Goal: Task Accomplishment & Management: Manage account settings

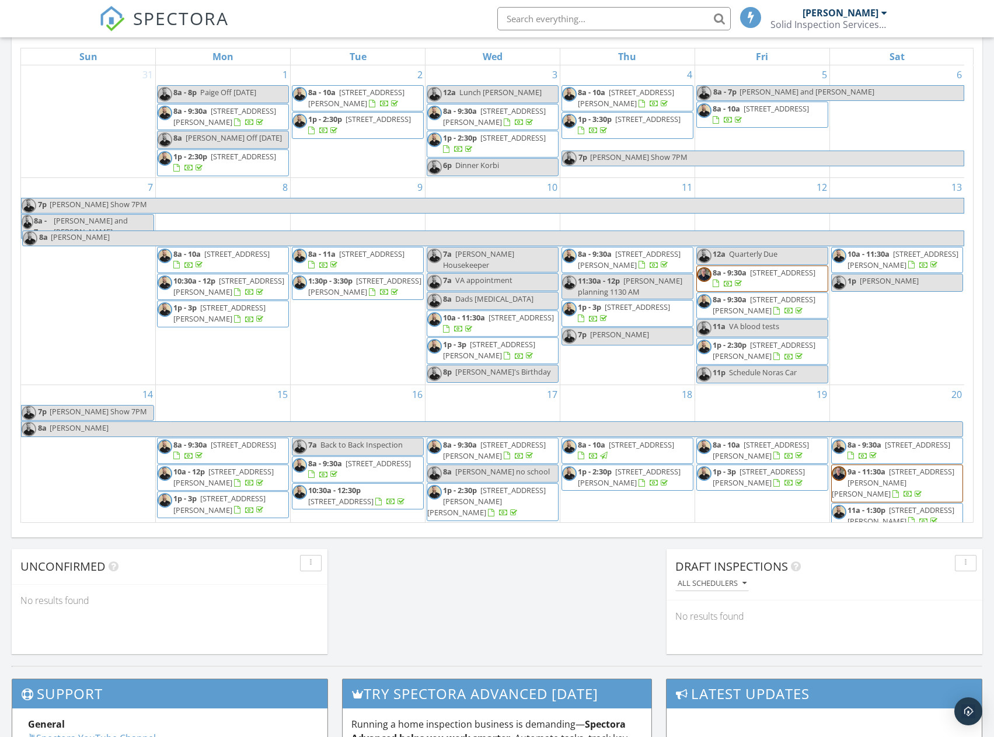
scroll to position [175, 0]
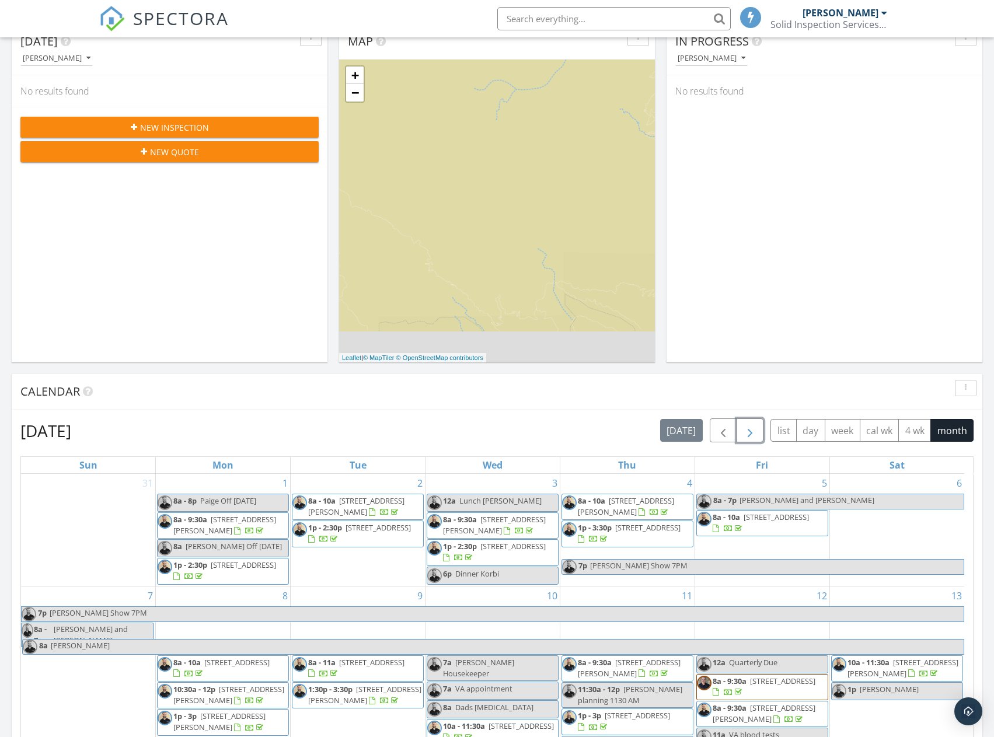
click at [756, 431] on span "button" at bounding box center [750, 431] width 14 height 14
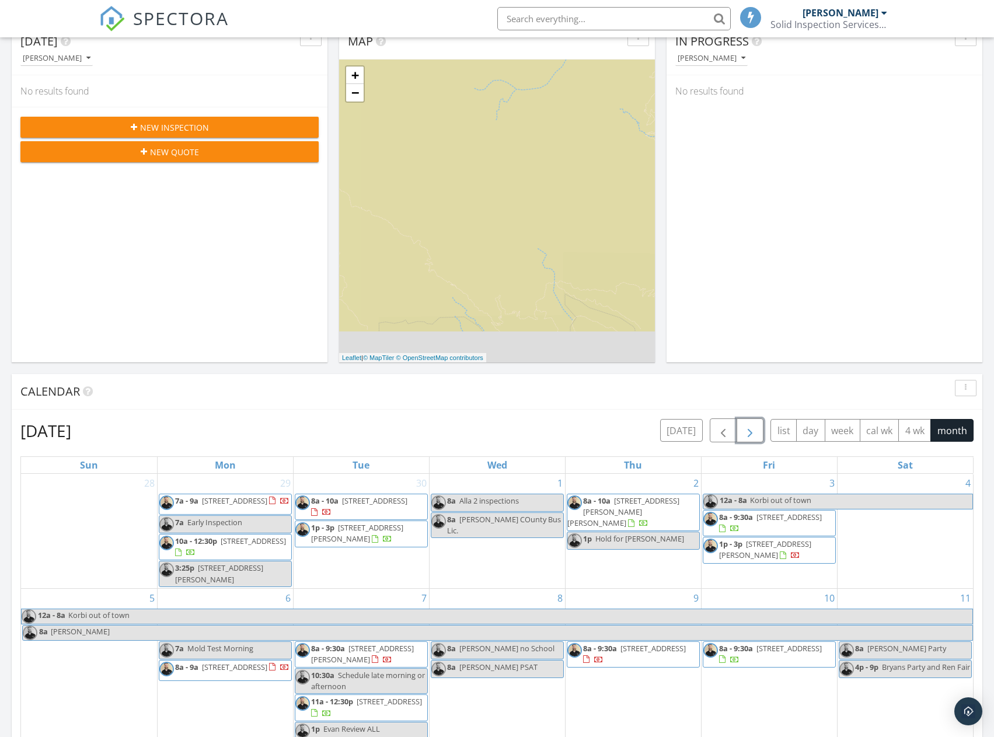
click at [754, 431] on span "button" at bounding box center [750, 431] width 14 height 14
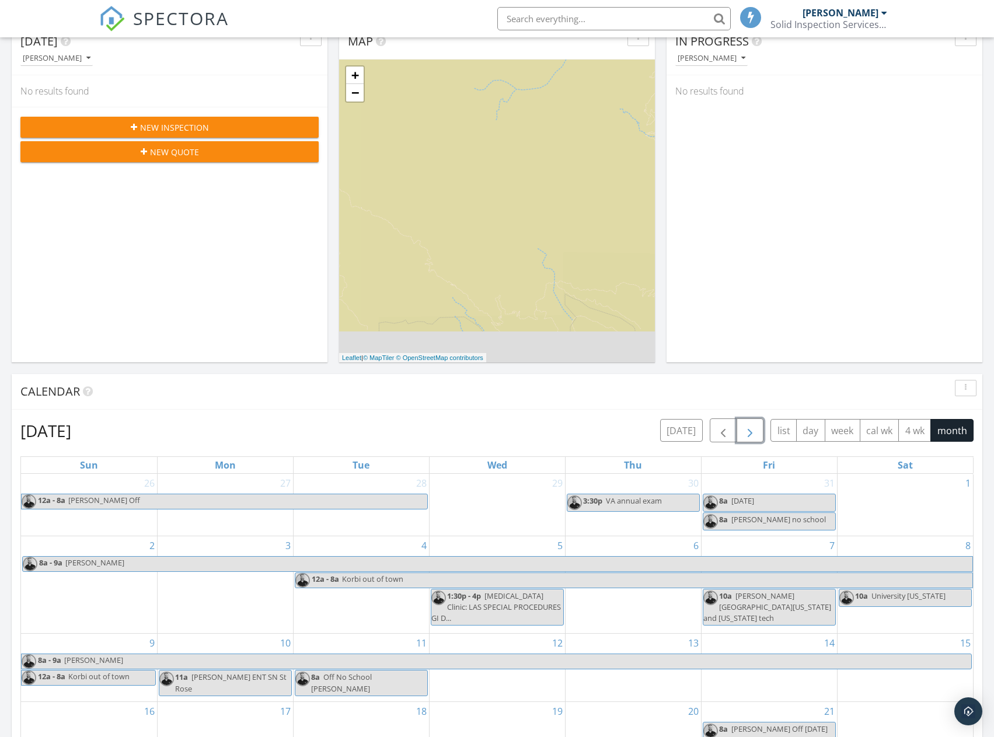
click at [754, 431] on span "button" at bounding box center [750, 431] width 14 height 14
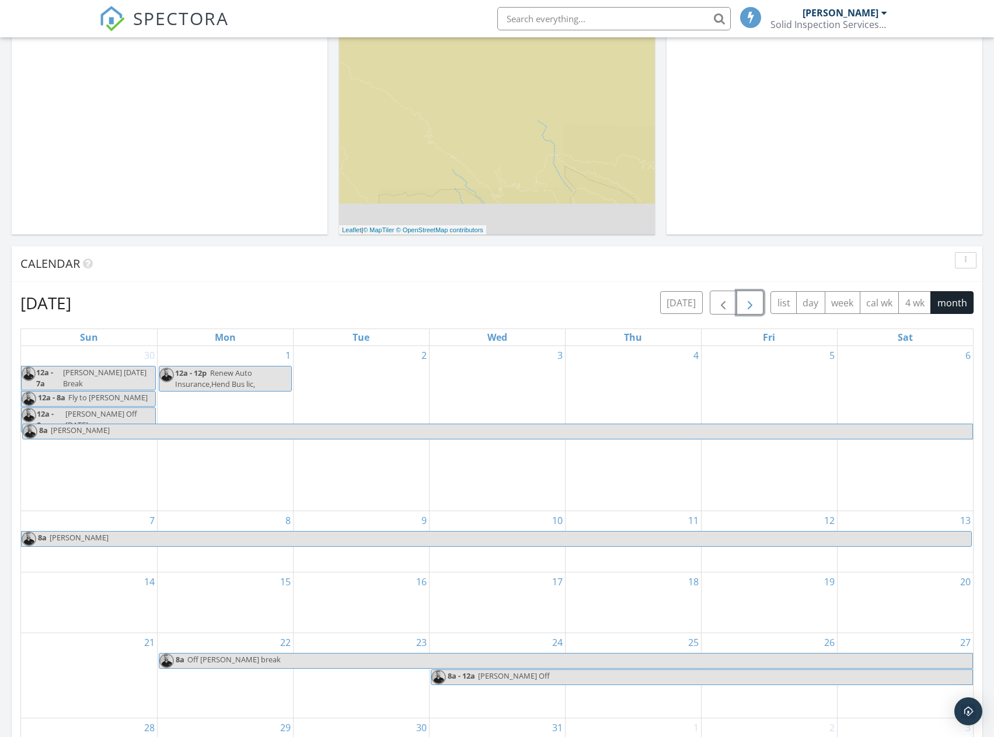
scroll to position [350, 0]
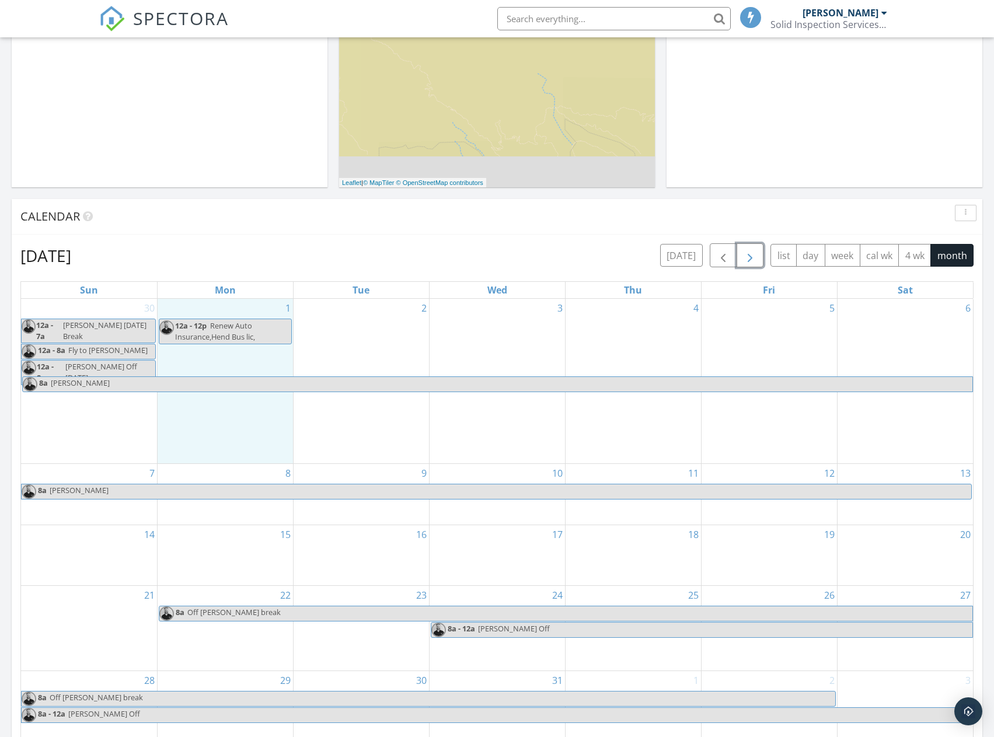
click at [198, 356] on div "1 12a - 12p Renew Auto Insurance,Hend Bus lic," at bounding box center [225, 381] width 135 height 165
click at [220, 323] on link "Event" at bounding box center [224, 325] width 60 height 19
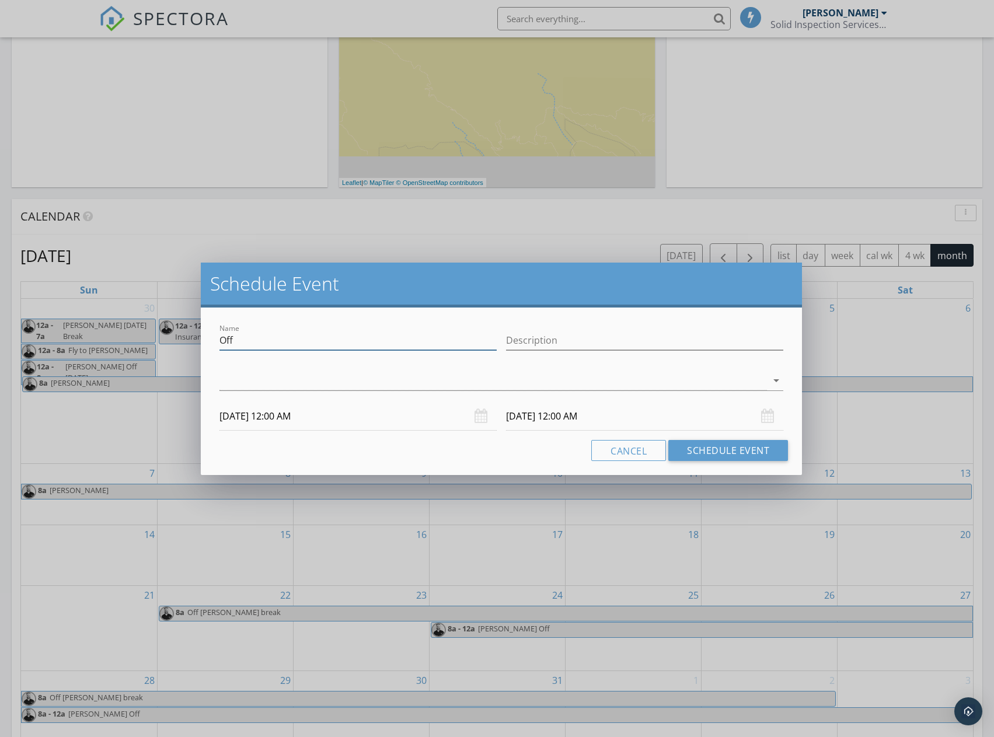
click at [271, 340] on input "Off" at bounding box center [357, 340] width 277 height 19
click at [268, 343] on input "Off" at bounding box center [357, 340] width 277 height 19
type input "Renew Global Entry"
click at [241, 382] on div at bounding box center [493, 380] width 548 height 19
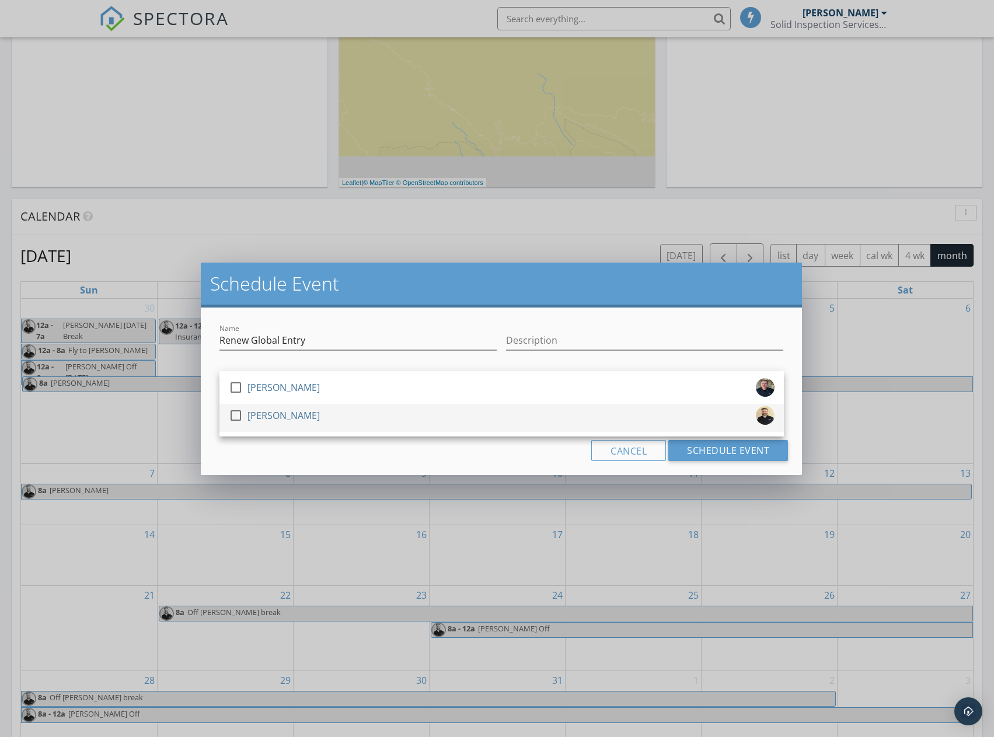
click at [236, 419] on div at bounding box center [236, 415] width 20 height 20
click at [273, 467] on div "Name Renew Global Entry Description check_box_outline_blank Ian Massy check_box…" at bounding box center [502, 390] width 602 height 167
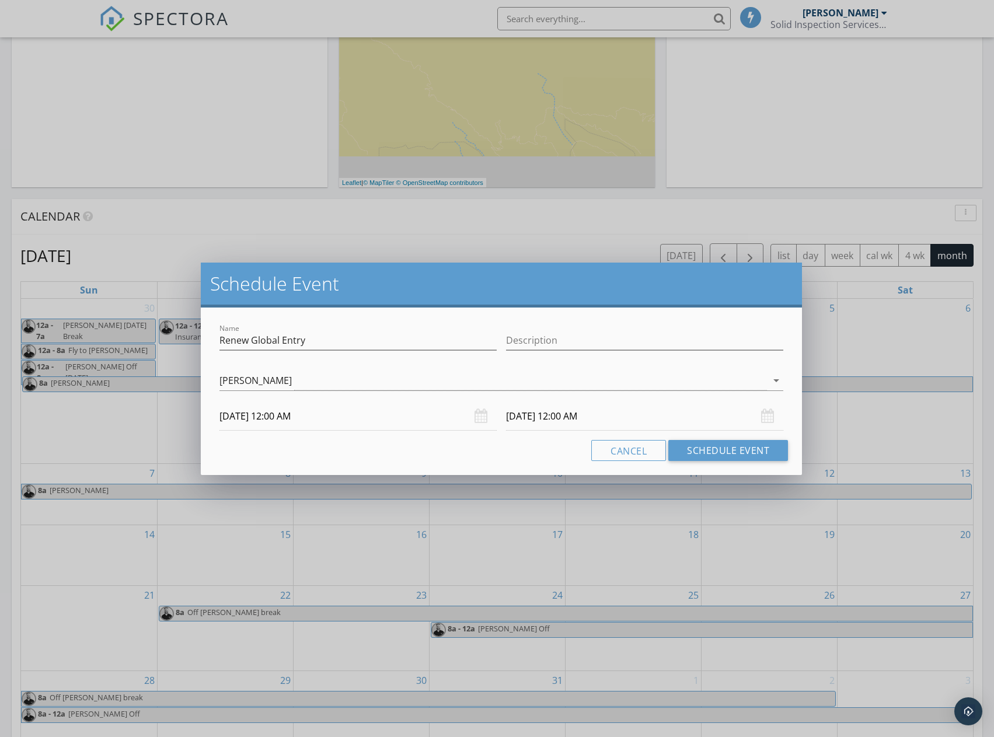
click at [281, 422] on input "12/01/2025 12:00 AM" at bounding box center [357, 416] width 277 height 29
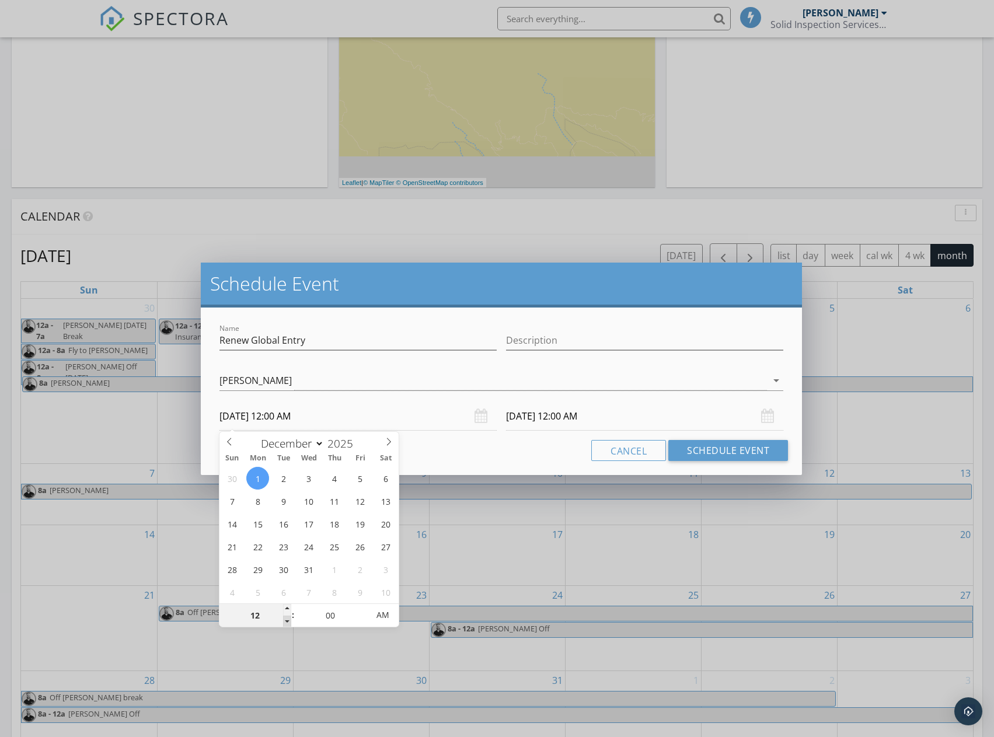
type input "11"
type input "12/01/2025 11:00 PM"
click at [290, 621] on span at bounding box center [287, 622] width 8 height 12
type input "10"
type input "12/01/2025 10:00 PM"
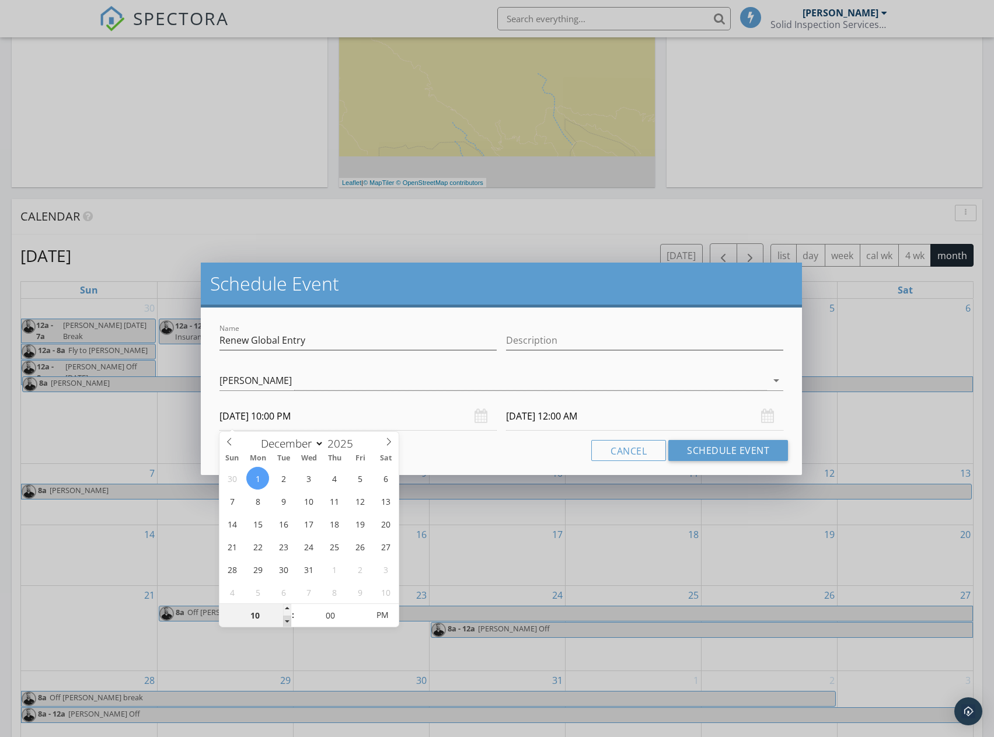
click at [290, 621] on span at bounding box center [287, 622] width 8 height 12
type input "09"
type input "12/01/2025 9:00 PM"
click at [290, 621] on span at bounding box center [287, 622] width 8 height 12
type input "08"
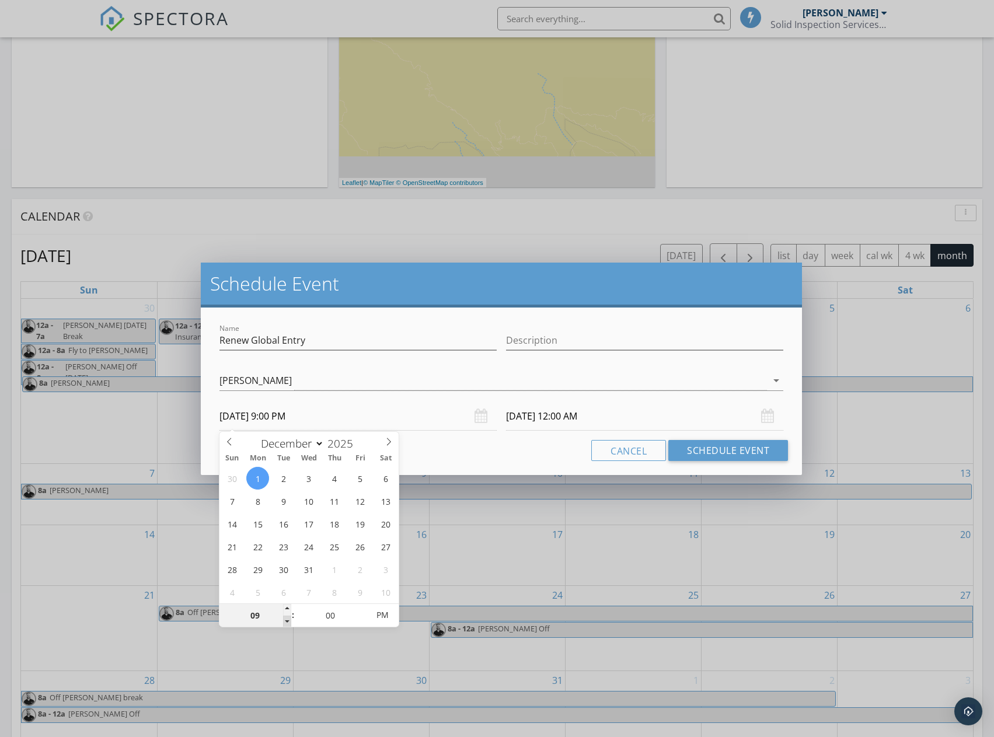
type input "12/01/2025 8:00 PM"
click at [290, 620] on span at bounding box center [287, 622] width 8 height 12
type input "12/02/2025 8:00 PM"
type input "12/01/2025 8:00 AM"
click at [380, 608] on span "PM" at bounding box center [382, 614] width 32 height 23
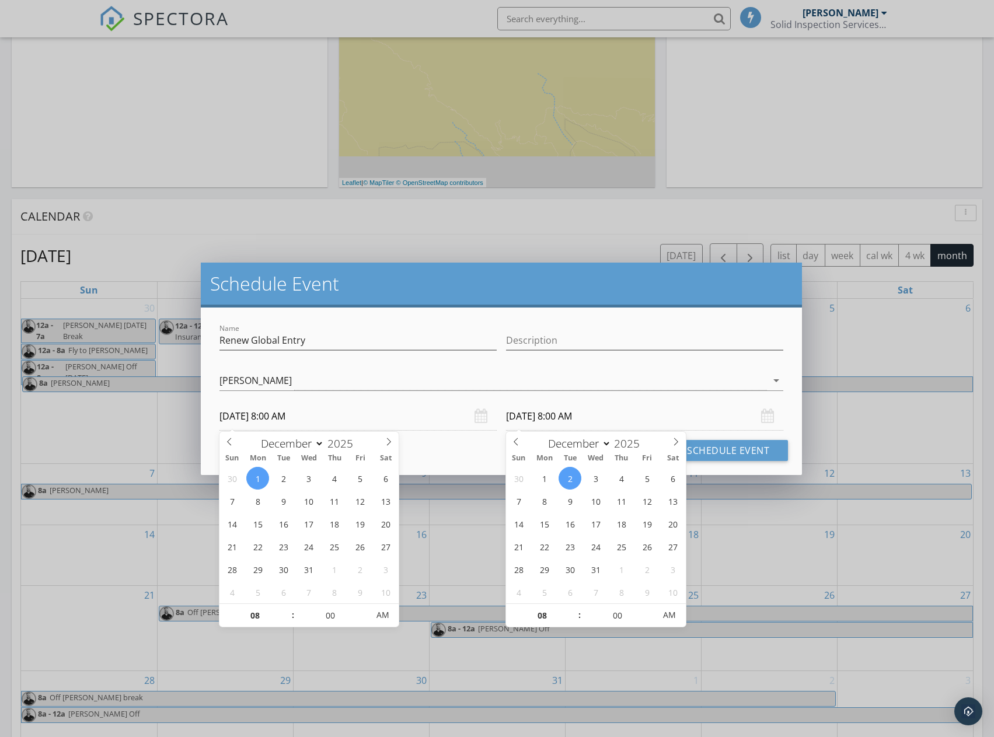
click at [545, 413] on input "12/02/2025 8:00 AM" at bounding box center [644, 416] width 277 height 29
type input "12/01/2025 8:00 AM"
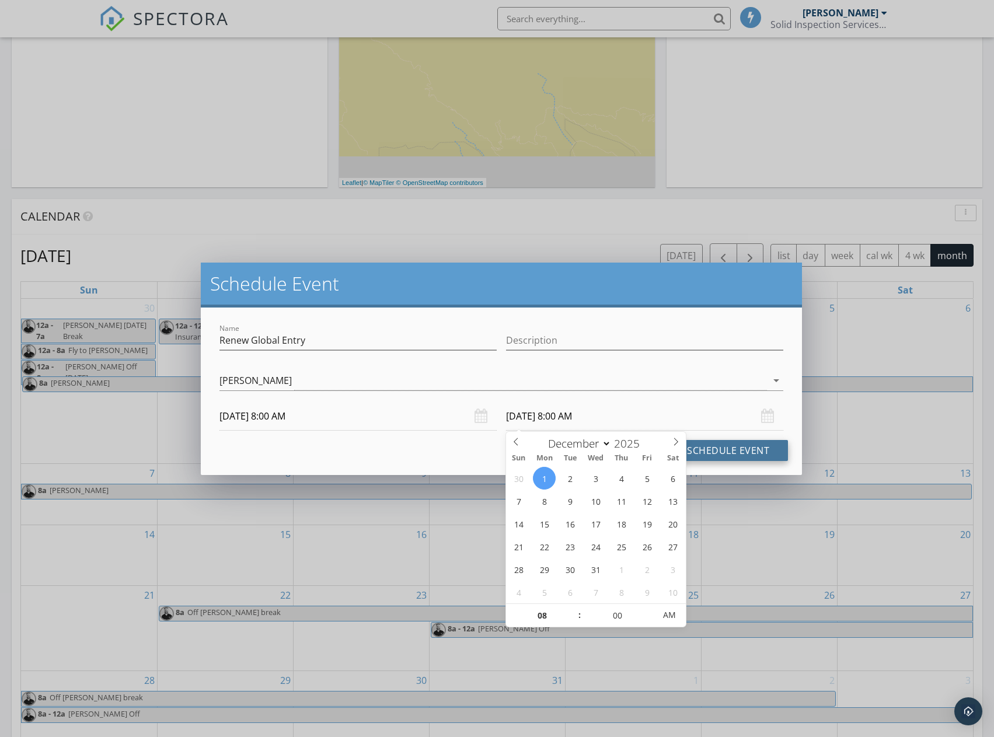
click at [715, 450] on button "Schedule Event" at bounding box center [728, 450] width 120 height 21
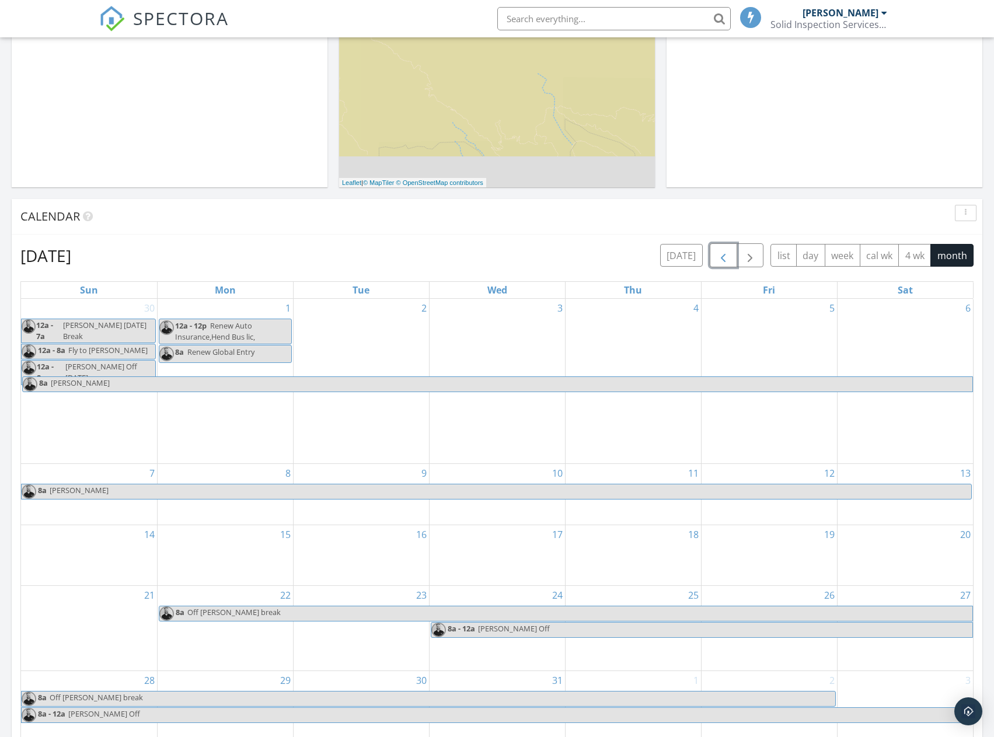
click at [725, 256] on span "button" at bounding box center [723, 256] width 14 height 14
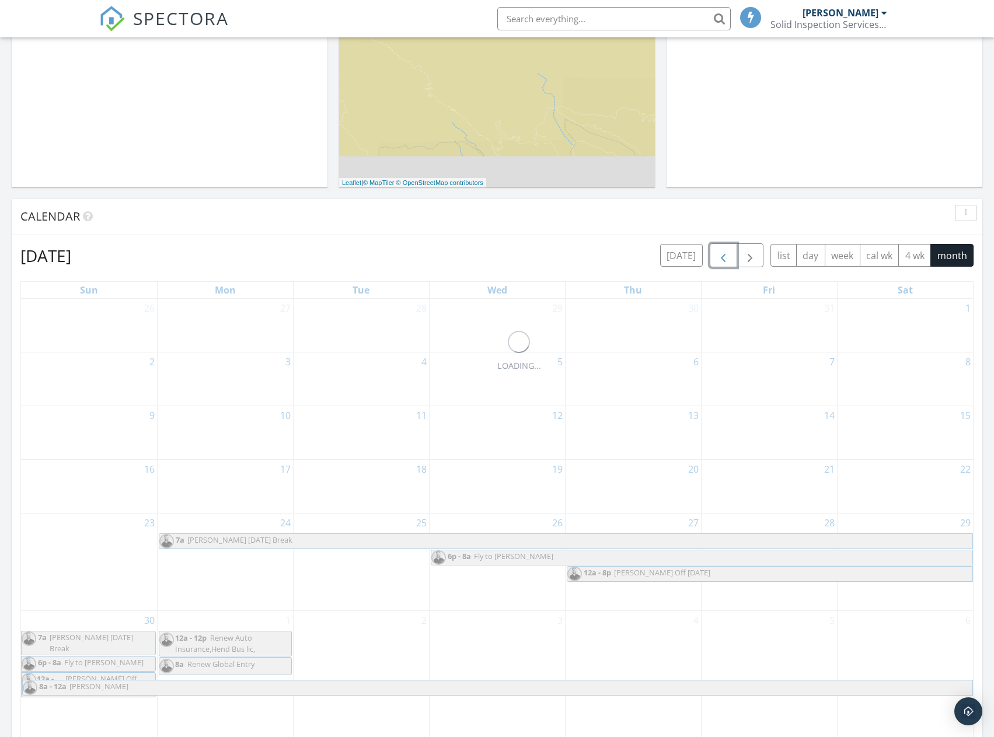
click at [727, 257] on span "button" at bounding box center [723, 256] width 14 height 14
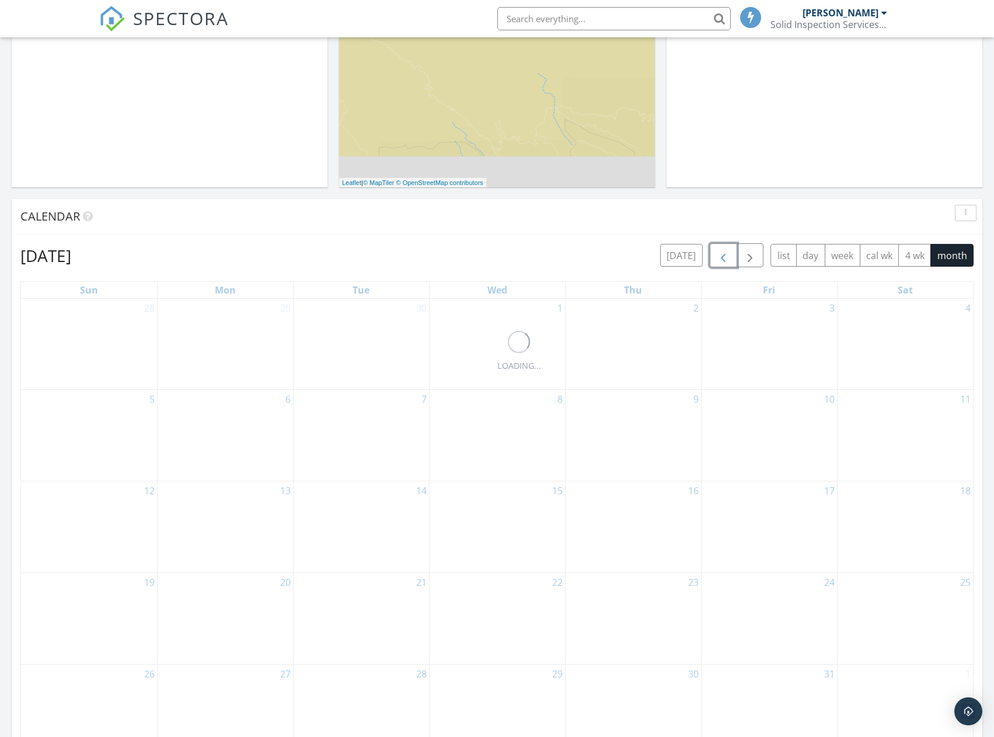
click at [728, 257] on span "button" at bounding box center [723, 256] width 14 height 14
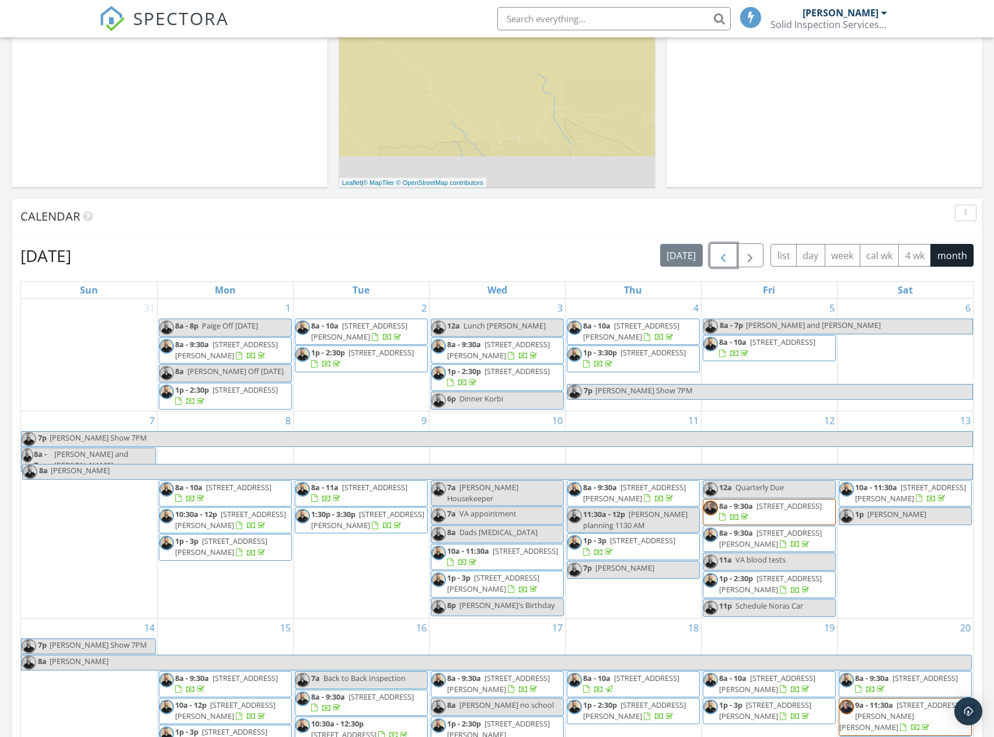
click at [728, 258] on span "button" at bounding box center [723, 256] width 14 height 14
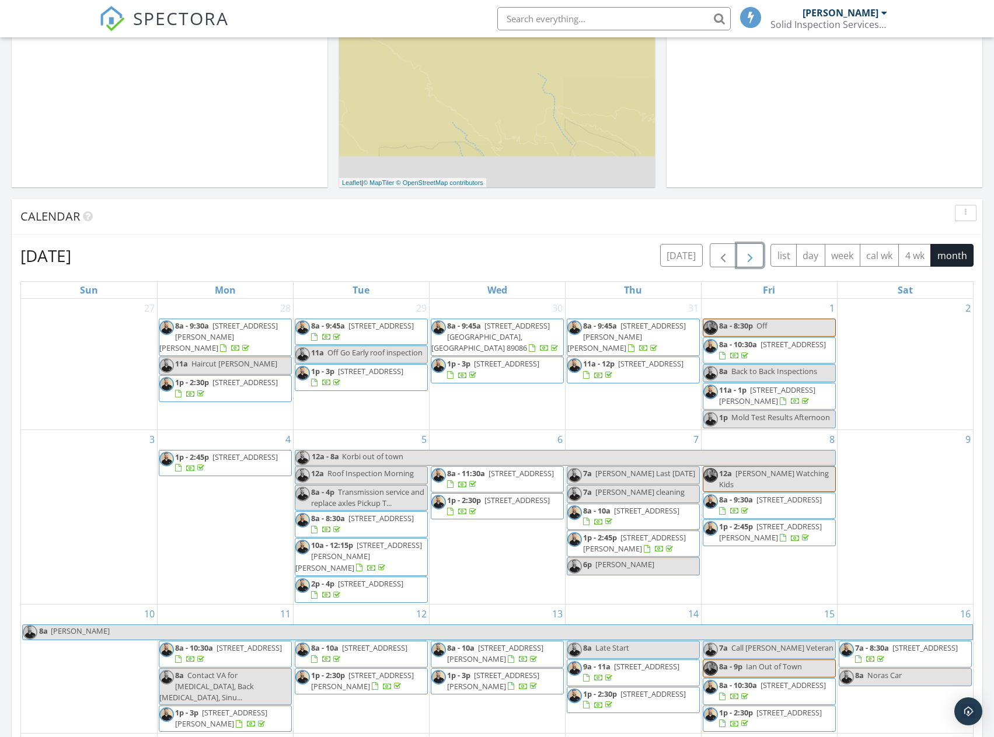
click at [739, 259] on button "button" at bounding box center [749, 255] width 27 height 24
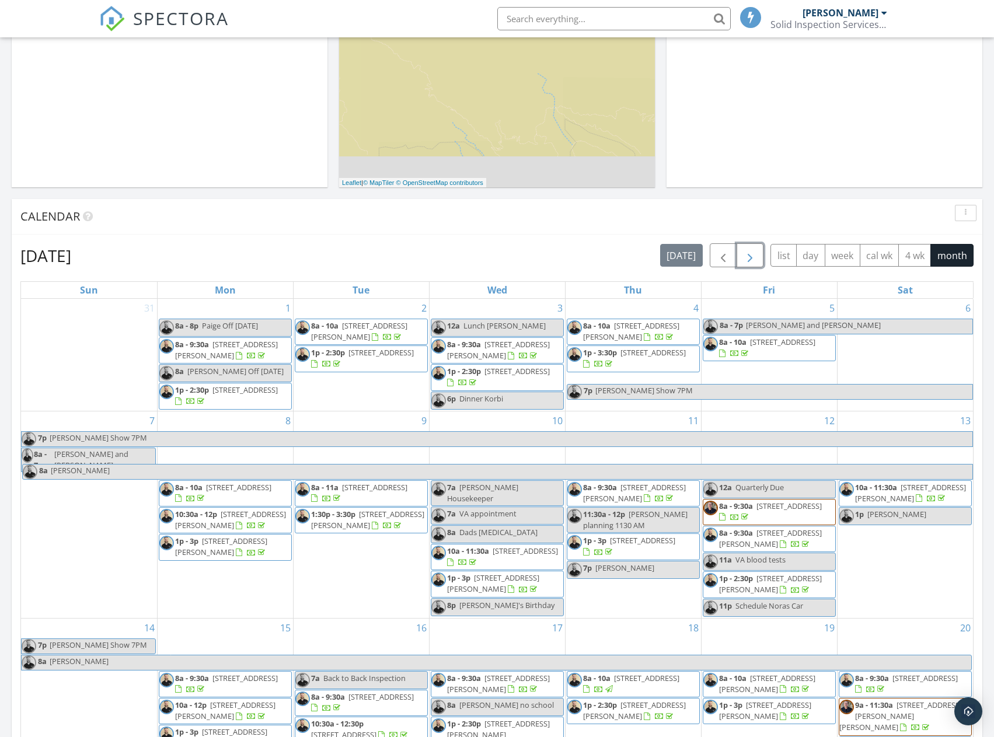
click at [741, 259] on button "button" at bounding box center [749, 255] width 27 height 24
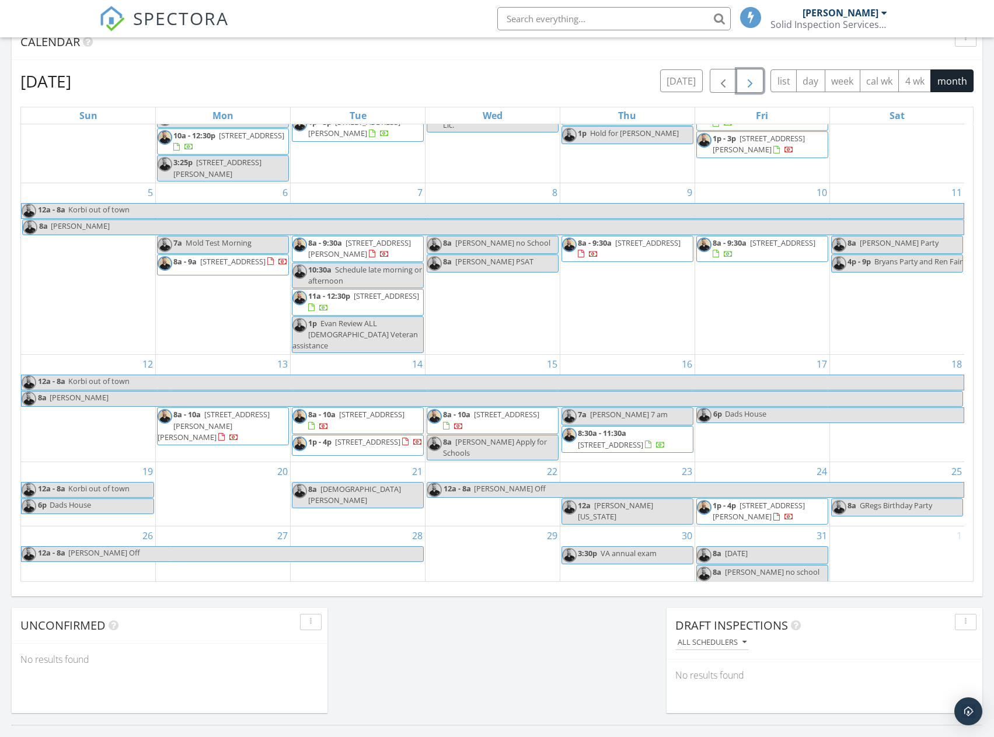
scroll to position [525, 0]
click at [754, 78] on span "button" at bounding box center [750, 81] width 14 height 14
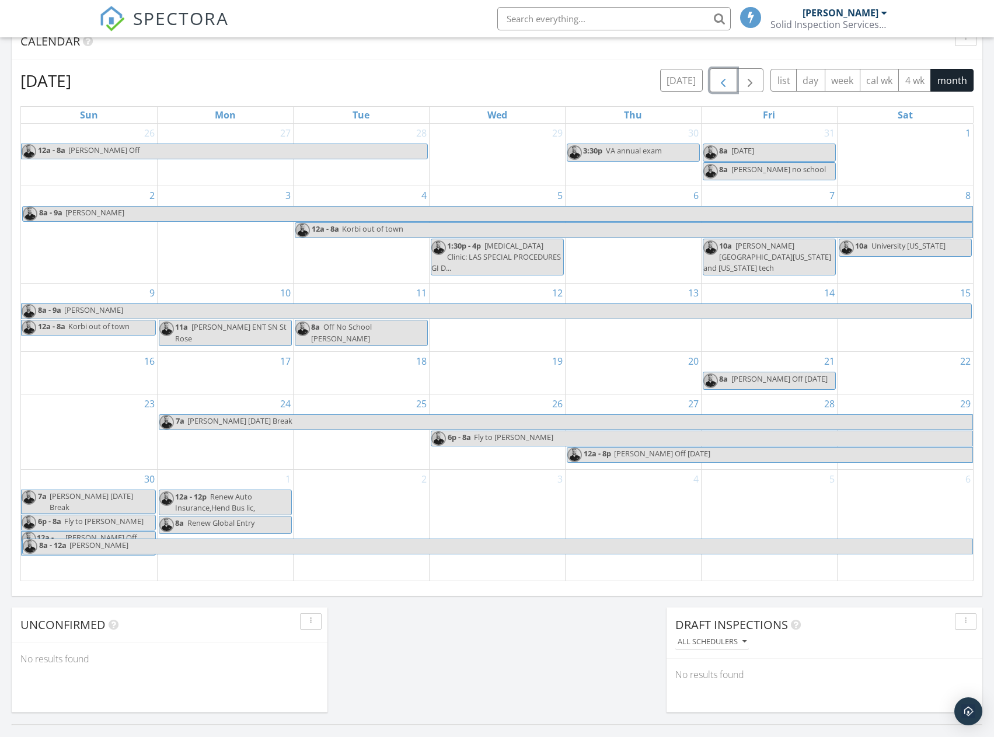
click at [725, 78] on span "button" at bounding box center [723, 81] width 14 height 14
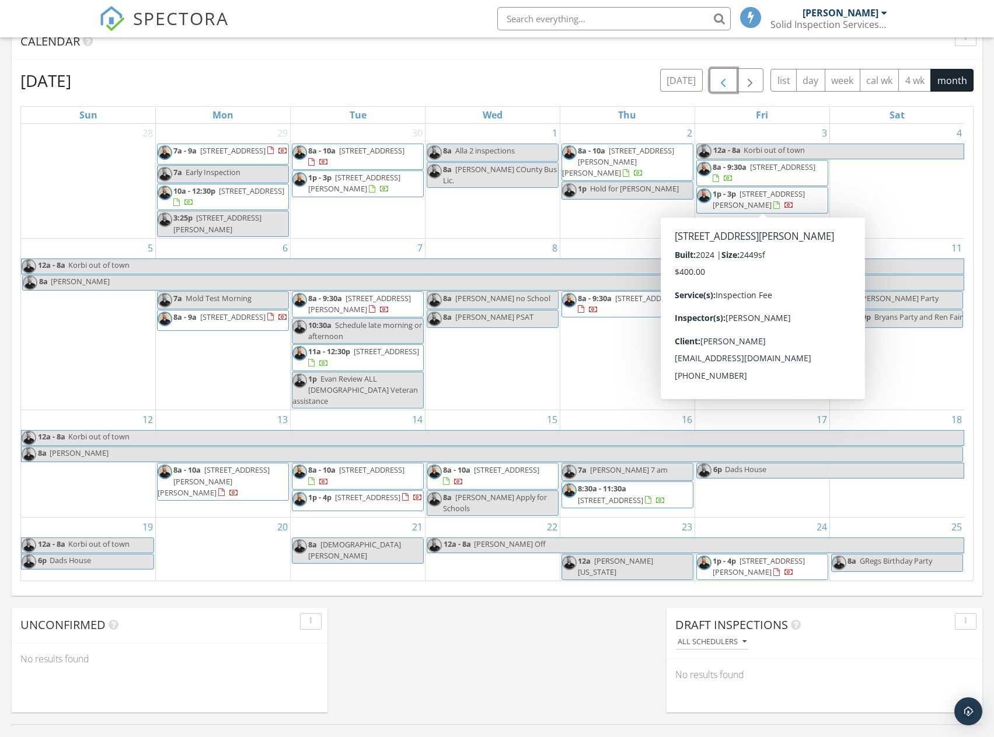
click at [723, 76] on span "button" at bounding box center [723, 81] width 14 height 14
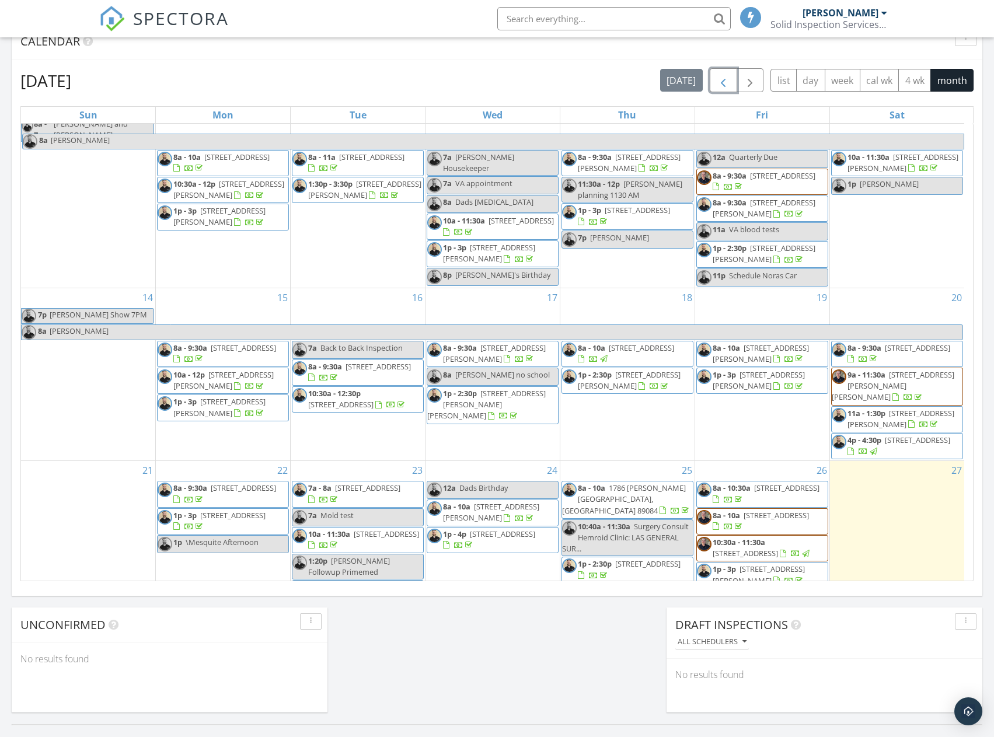
scroll to position [292, 0]
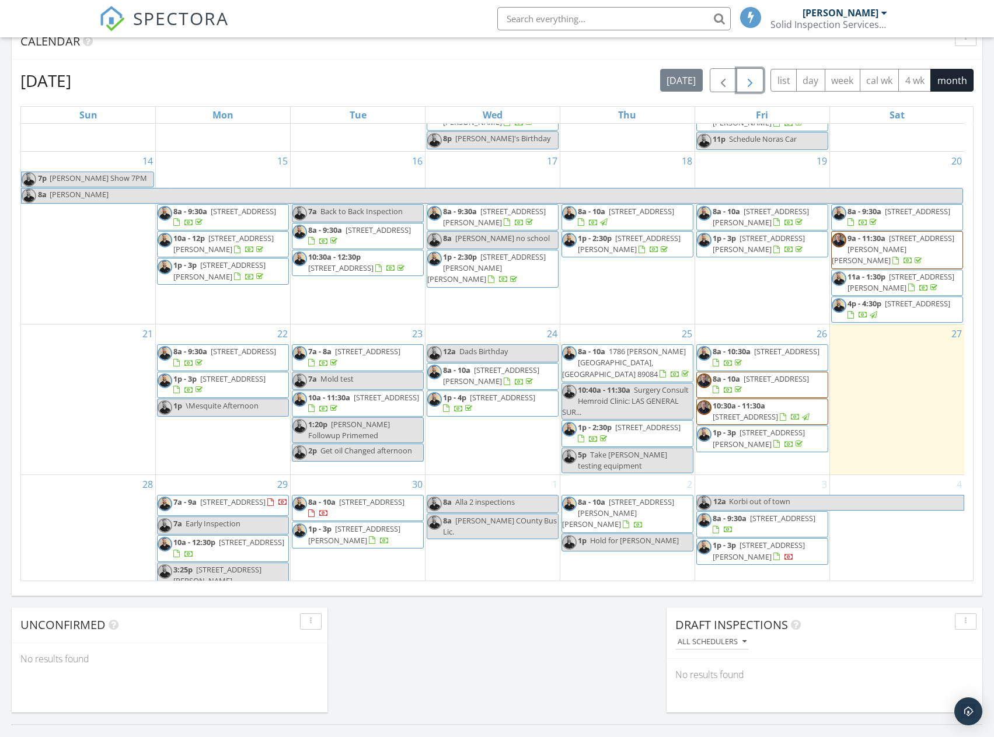
click at [756, 78] on span "button" at bounding box center [750, 81] width 14 height 14
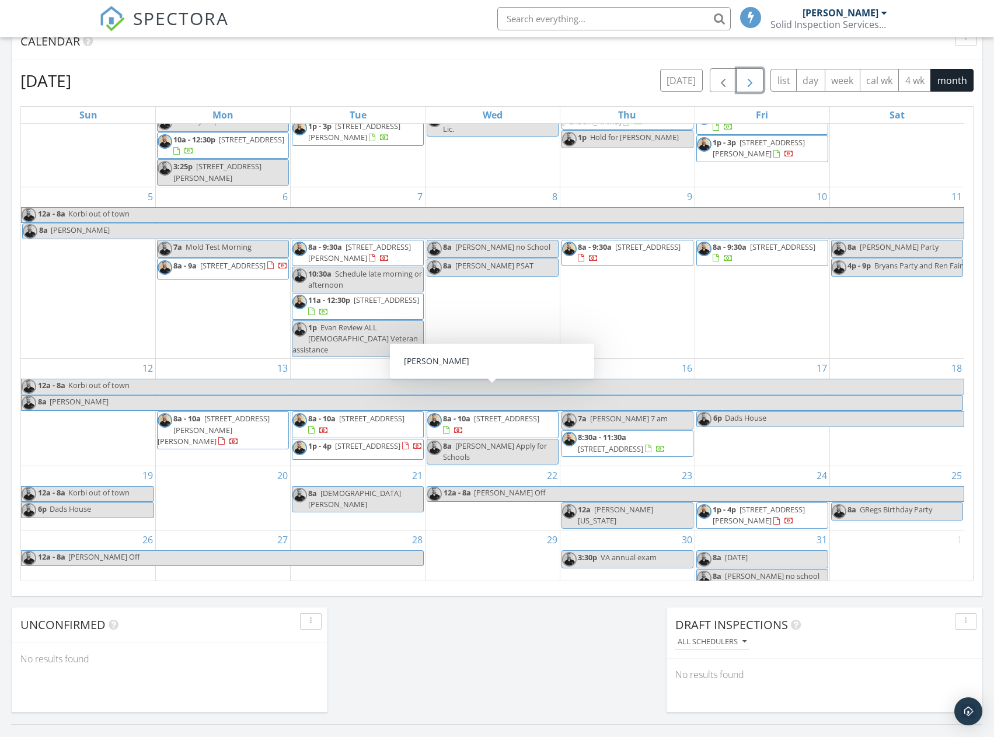
scroll to position [56, 0]
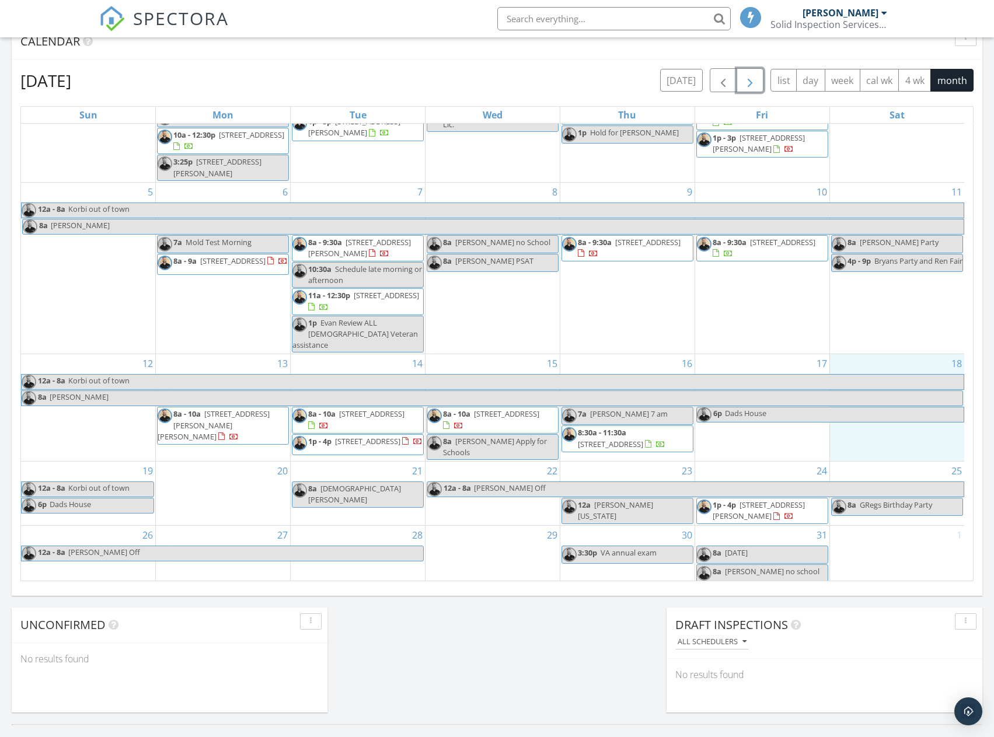
click at [895, 455] on div "18" at bounding box center [897, 407] width 134 height 107
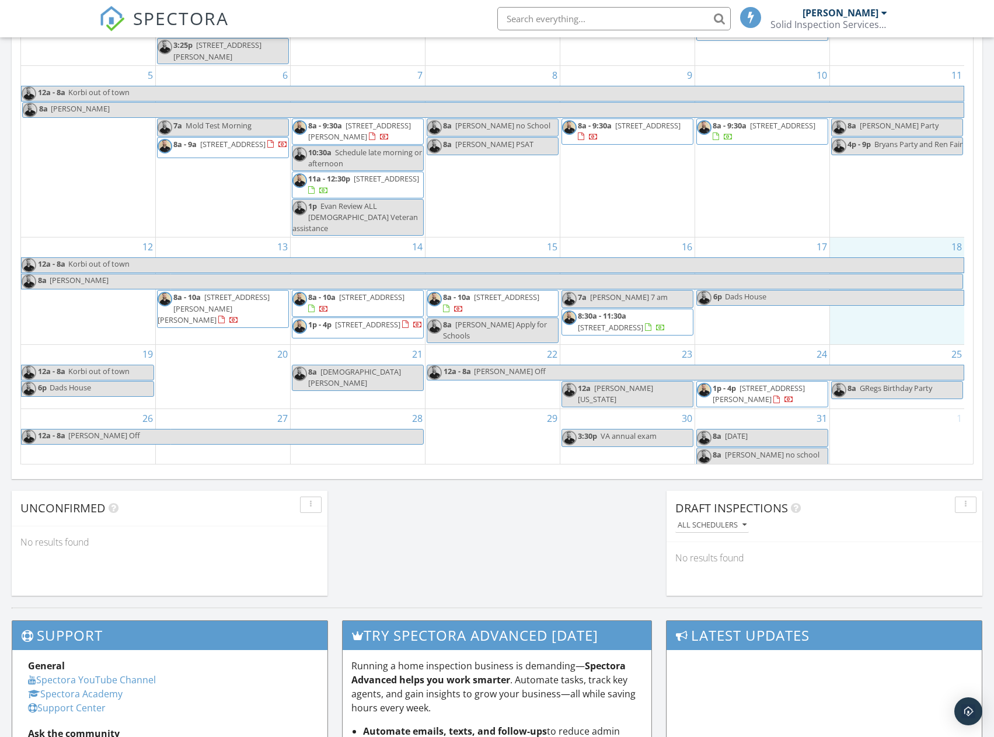
click at [770, 390] on span "1102 Trumpeter Swan Dr, Henderson 89011" at bounding box center [758, 394] width 92 height 22
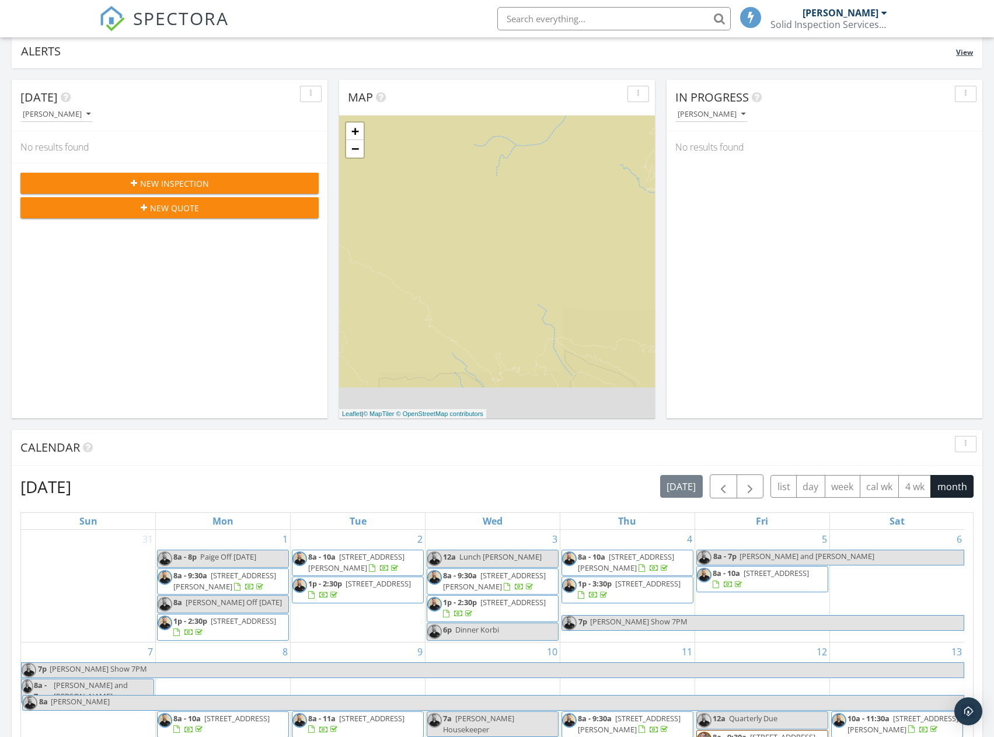
scroll to position [117, 0]
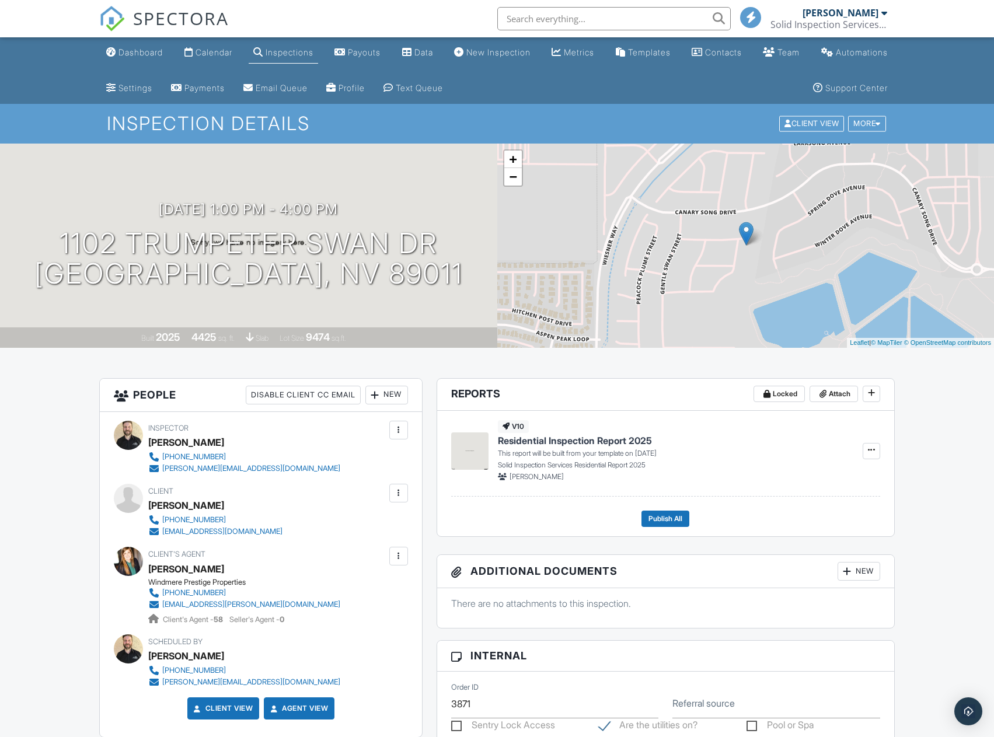
click at [136, 51] on div "Dashboard" at bounding box center [140, 52] width 44 height 10
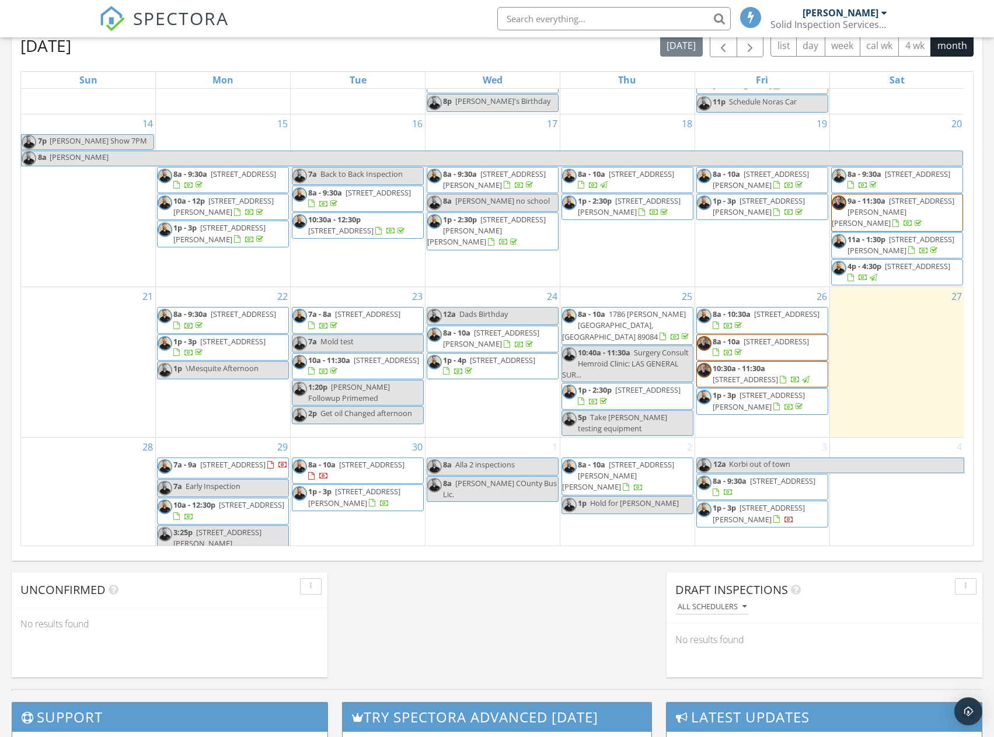
scroll to position [467, 0]
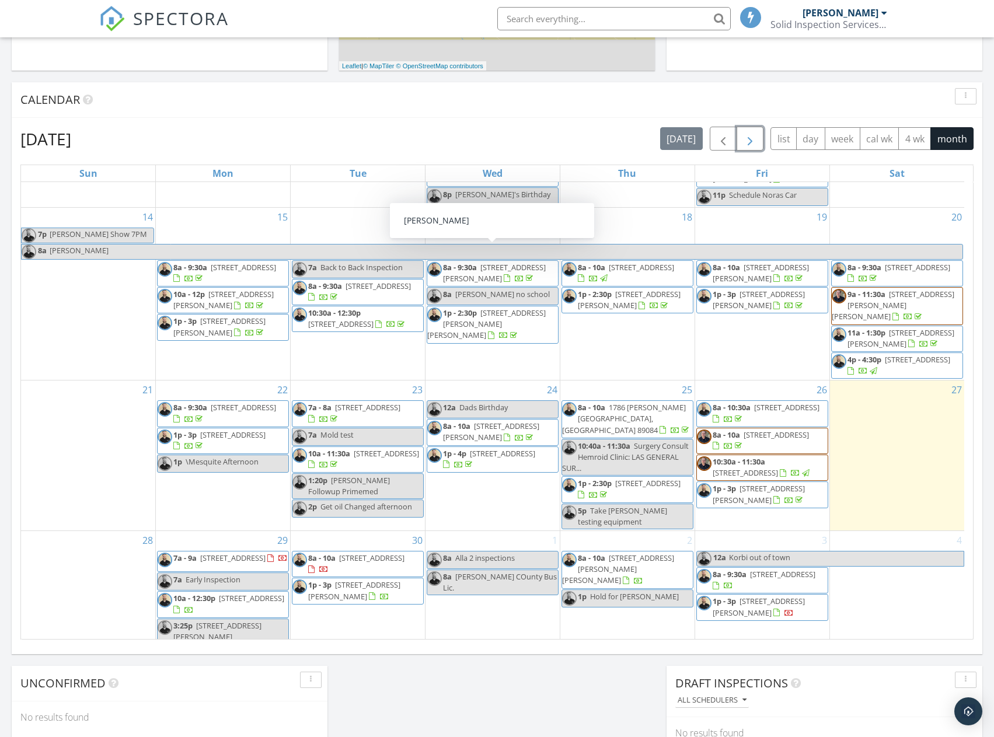
click at [749, 136] on span "button" at bounding box center [750, 139] width 14 height 14
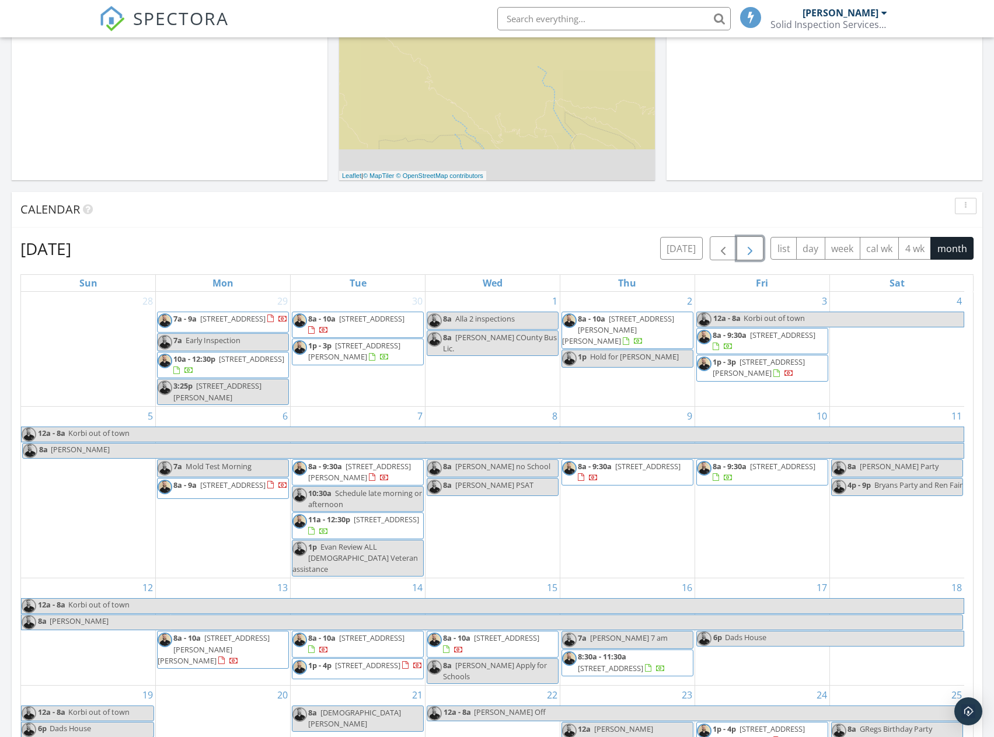
scroll to position [350, 0]
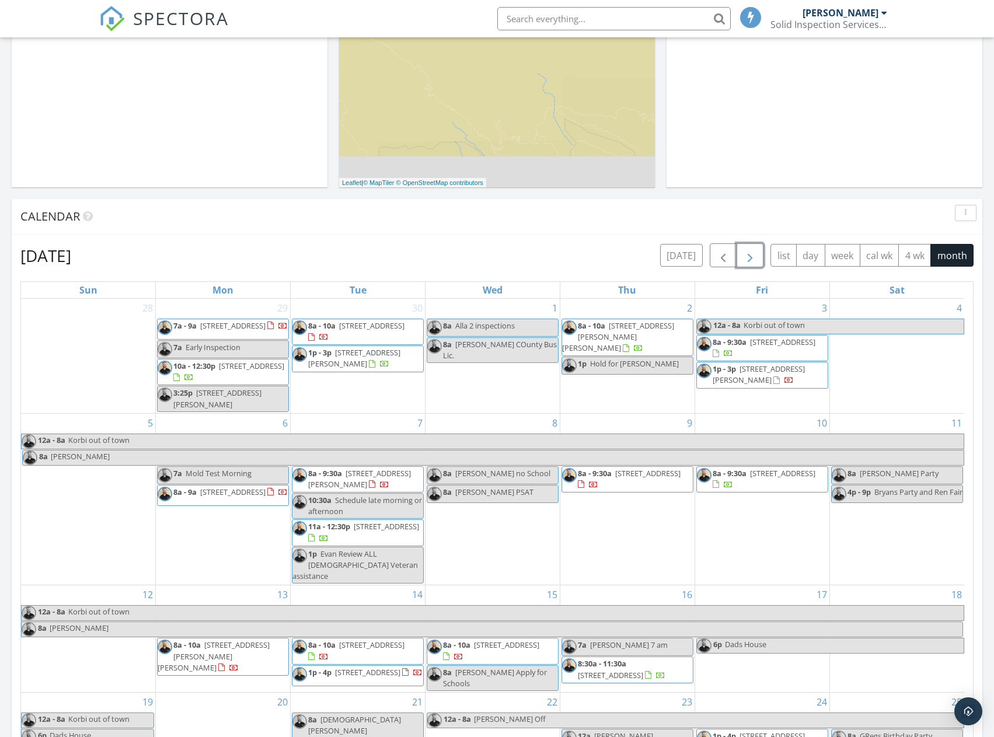
click at [747, 251] on span "button" at bounding box center [750, 256] width 14 height 14
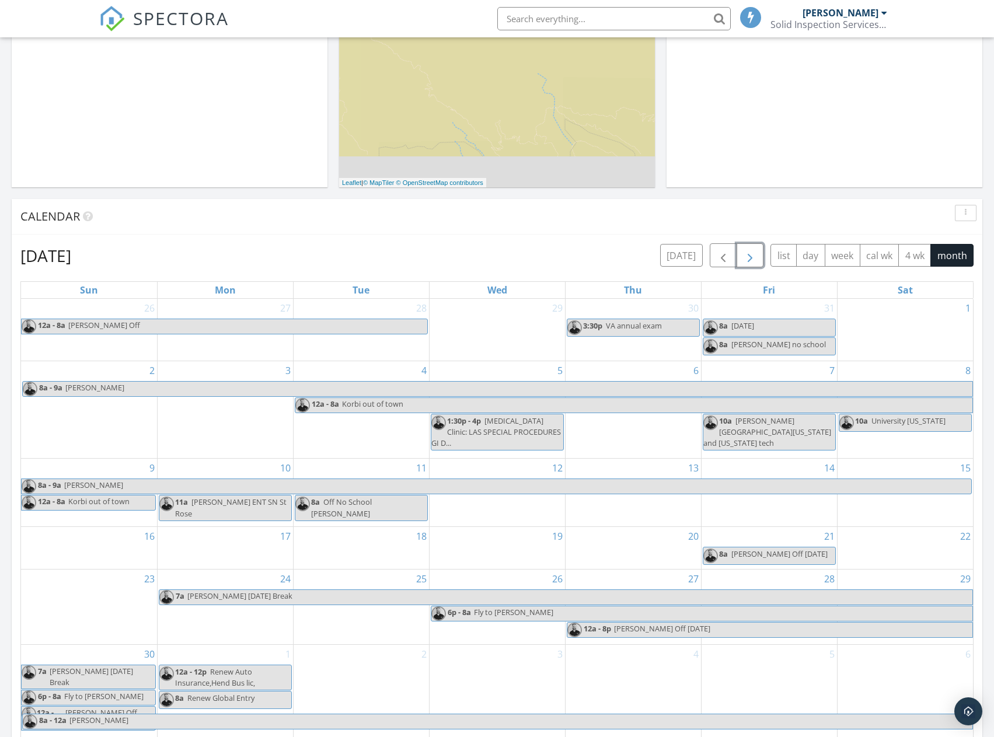
click at [750, 254] on span "button" at bounding box center [750, 256] width 14 height 14
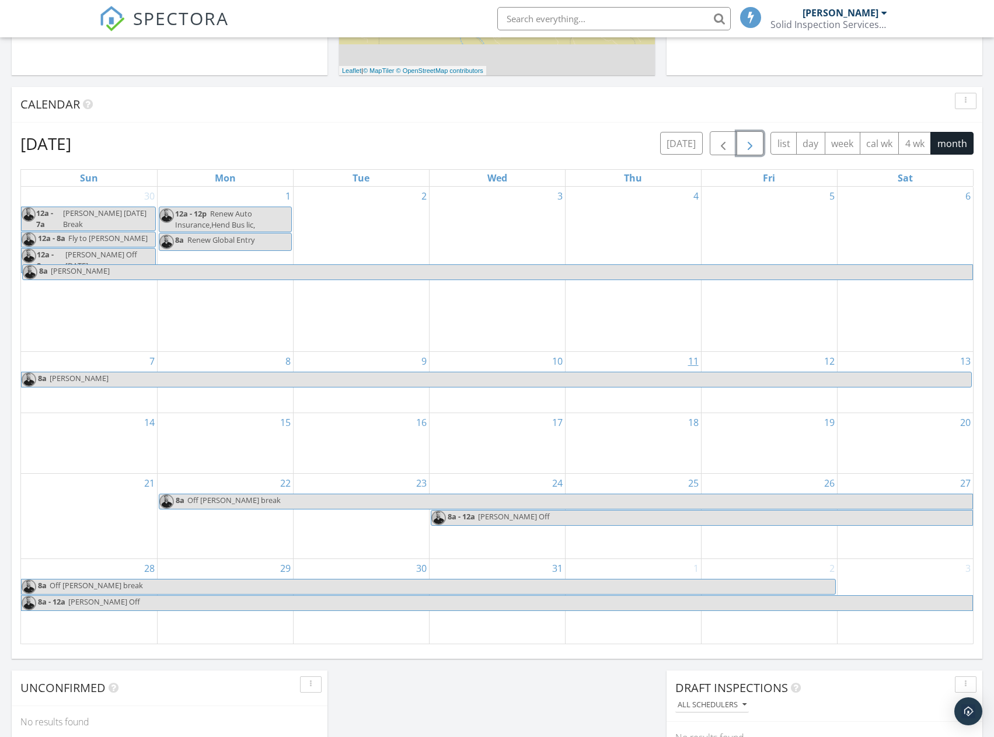
scroll to position [467, 0]
